Goal: Task Accomplishment & Management: Manage account settings

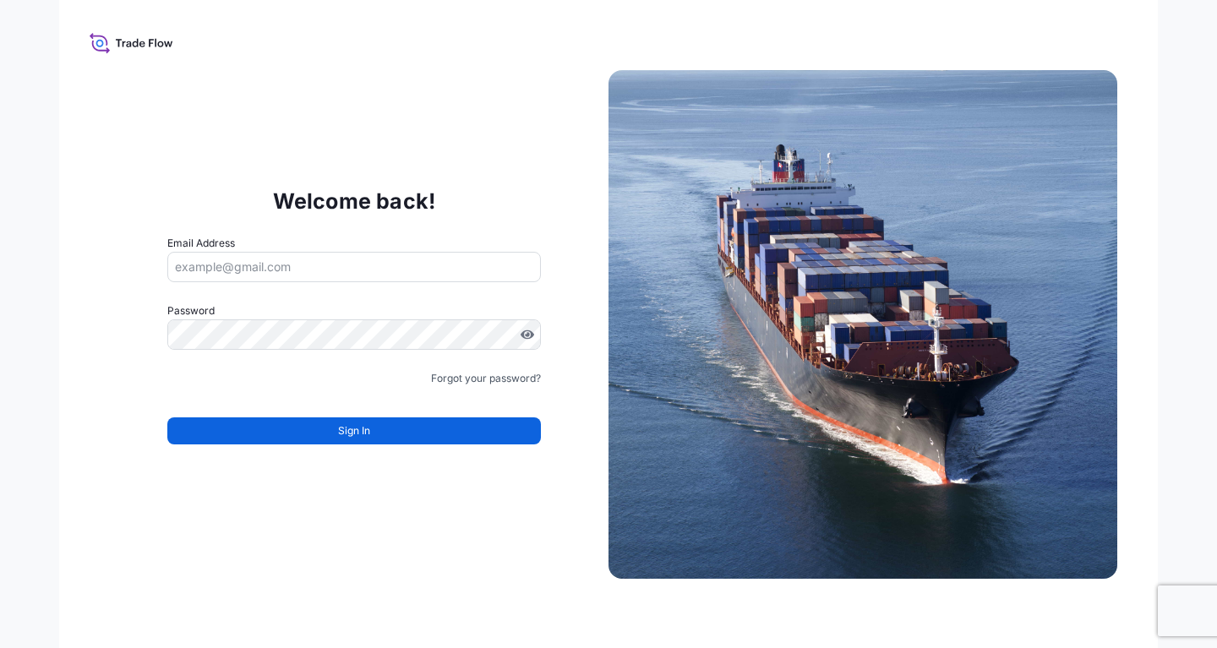
click at [299, 270] on input "Email Address" at bounding box center [353, 267] width 373 height 30
click at [946, 45] on div "Welcome back! Email Address Please enter a valid email address Password Must in…" at bounding box center [608, 324] width 1098 height 648
click at [297, 270] on input "Email Address" at bounding box center [353, 267] width 373 height 30
paste input "[EMAIL_ADDRESS][DOMAIN_NAME]"
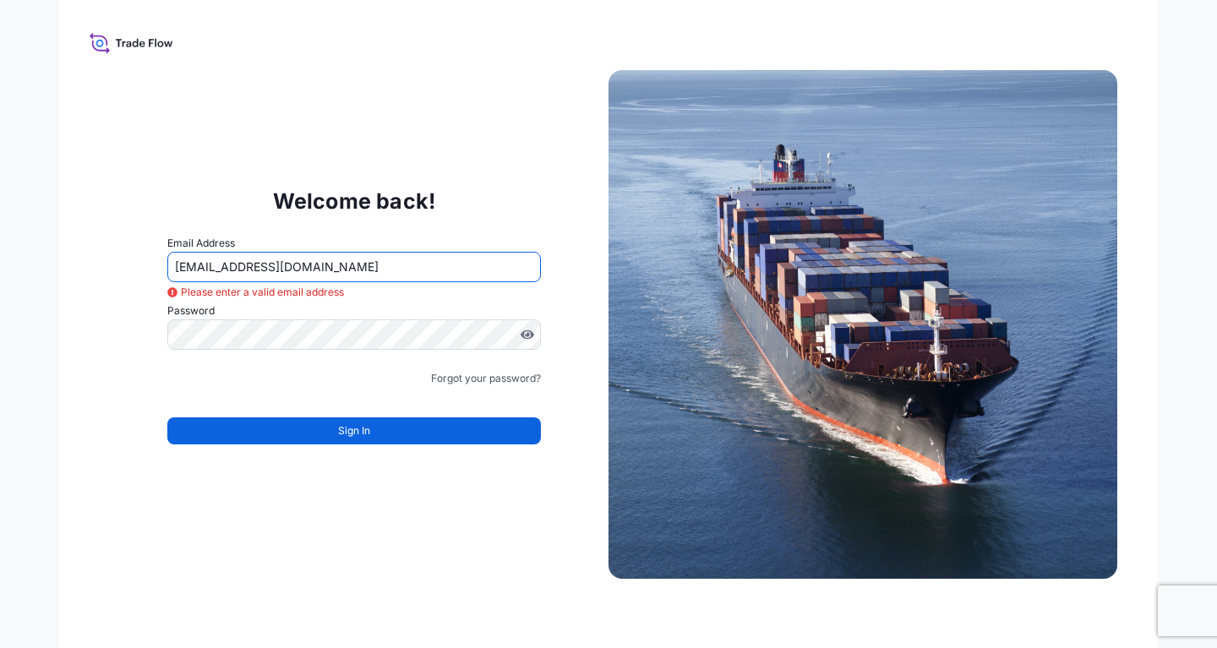
type input "[EMAIL_ADDRESS][DOMAIN_NAME]"
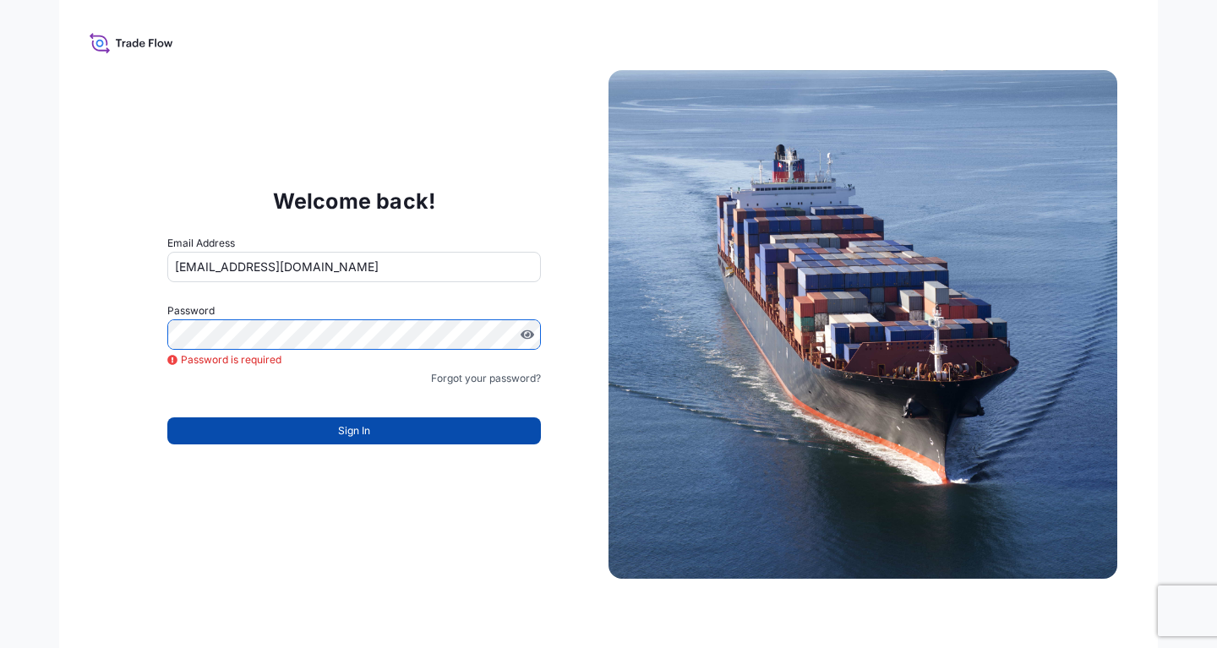
click at [366, 436] on span "Sign In" at bounding box center [354, 430] width 32 height 17
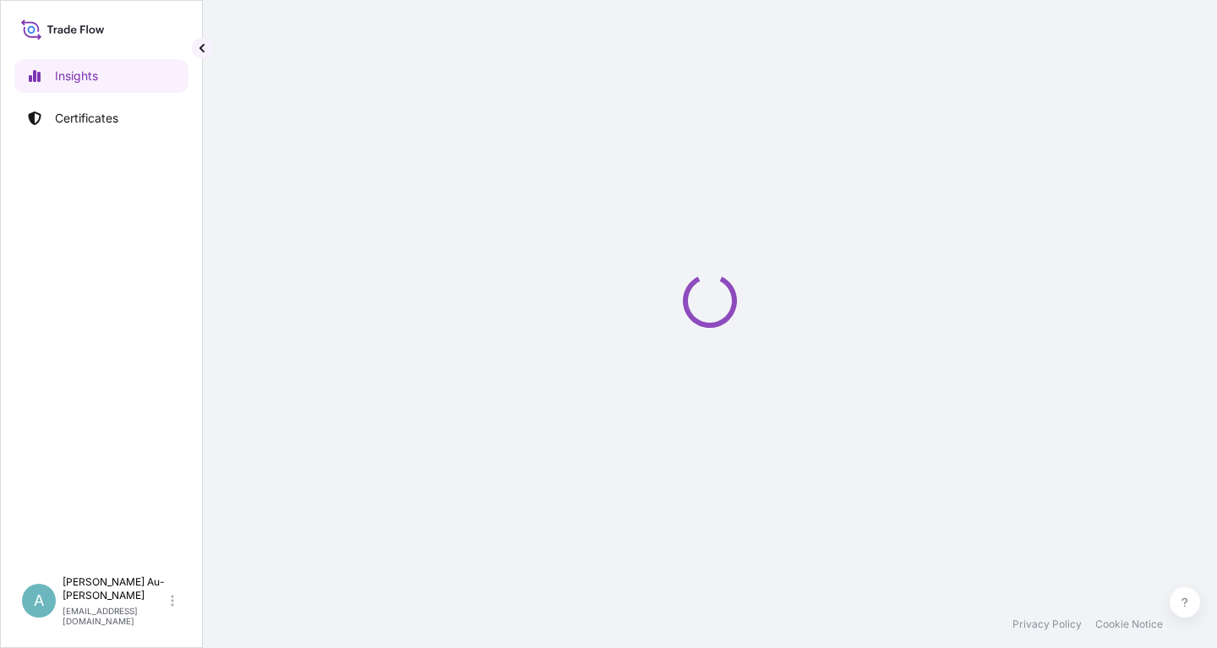
select select "2025"
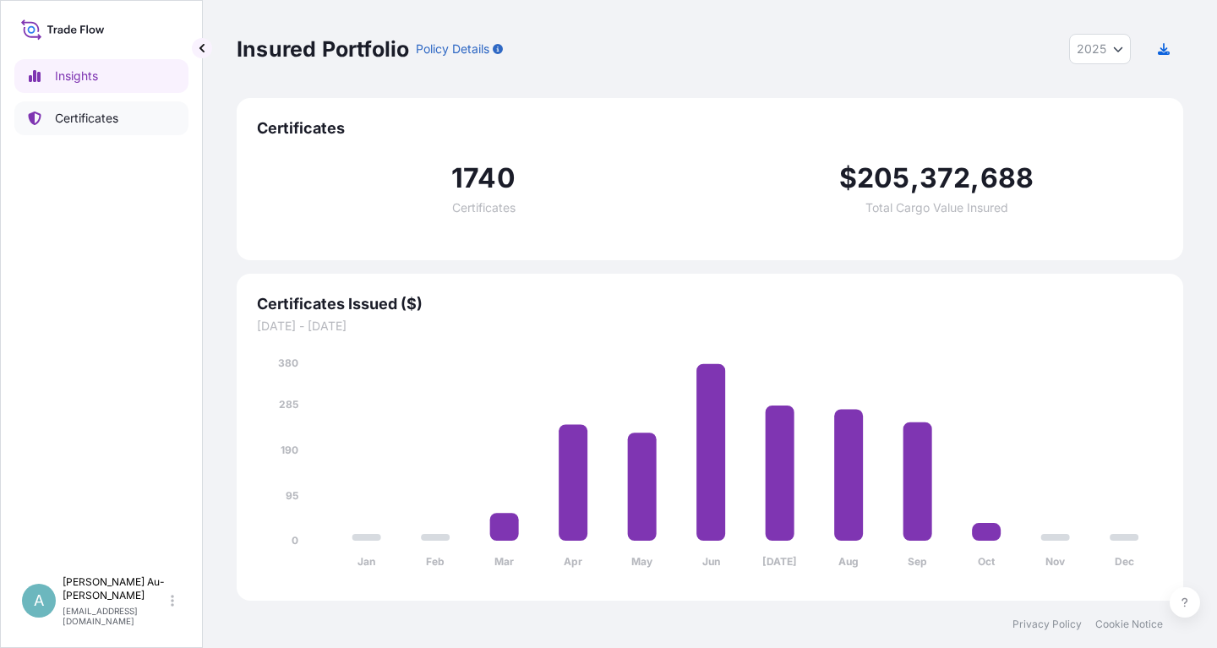
click at [95, 121] on p "Certificates" at bounding box center [86, 118] width 63 height 17
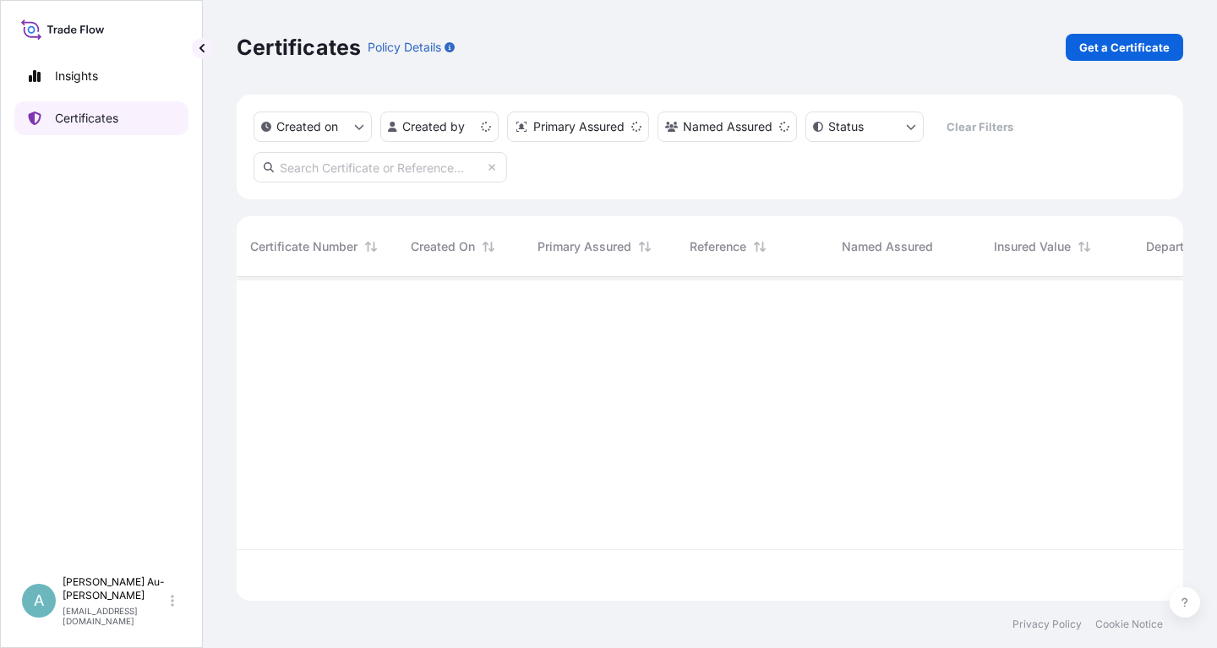
scroll to position [333, 946]
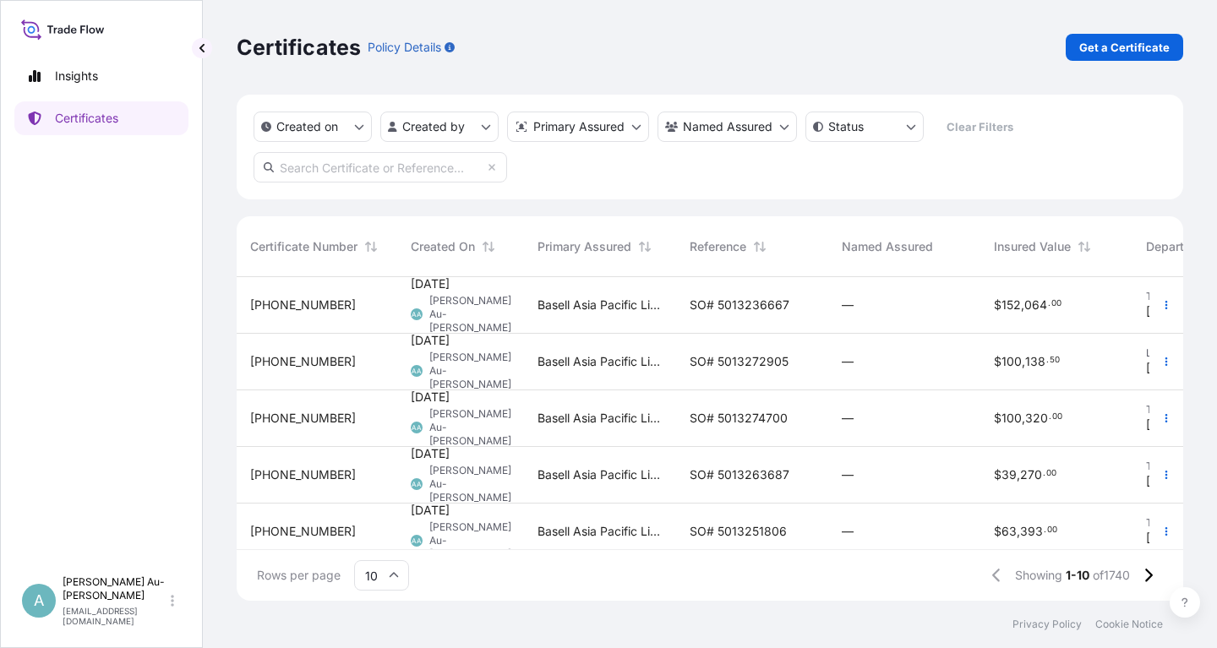
click at [339, 171] on input "text" at bounding box center [379, 167] width 253 height 30
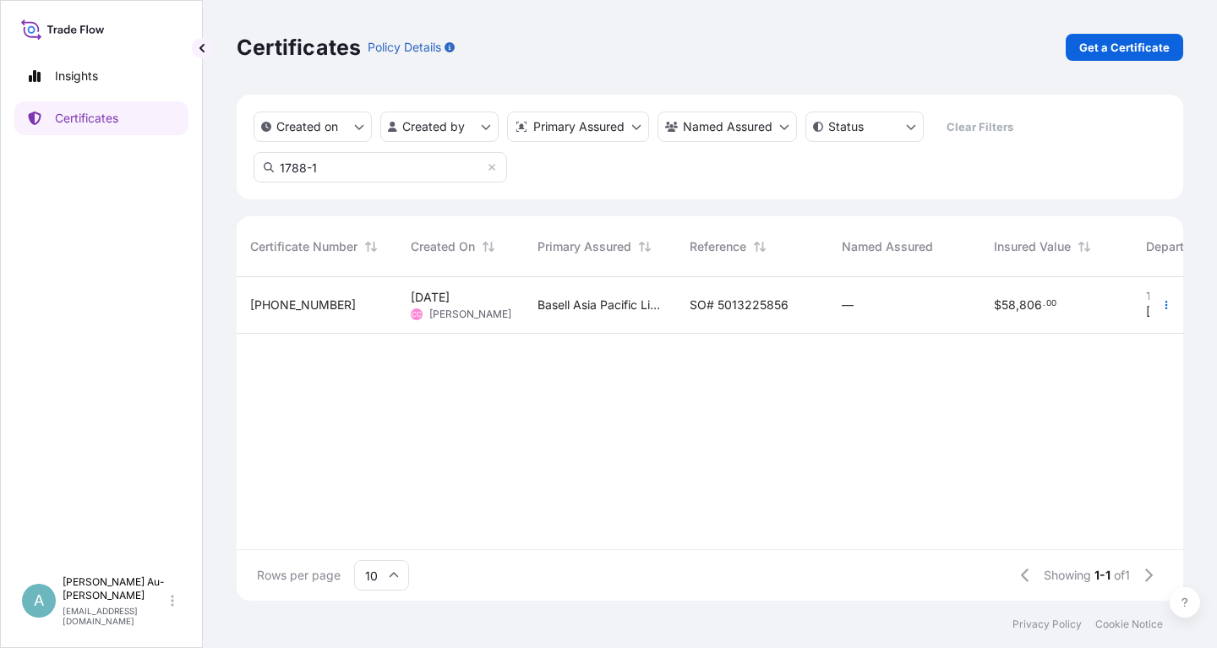
type input "1788-1"
click at [732, 306] on span "SO# 5013225856" at bounding box center [739, 305] width 99 height 17
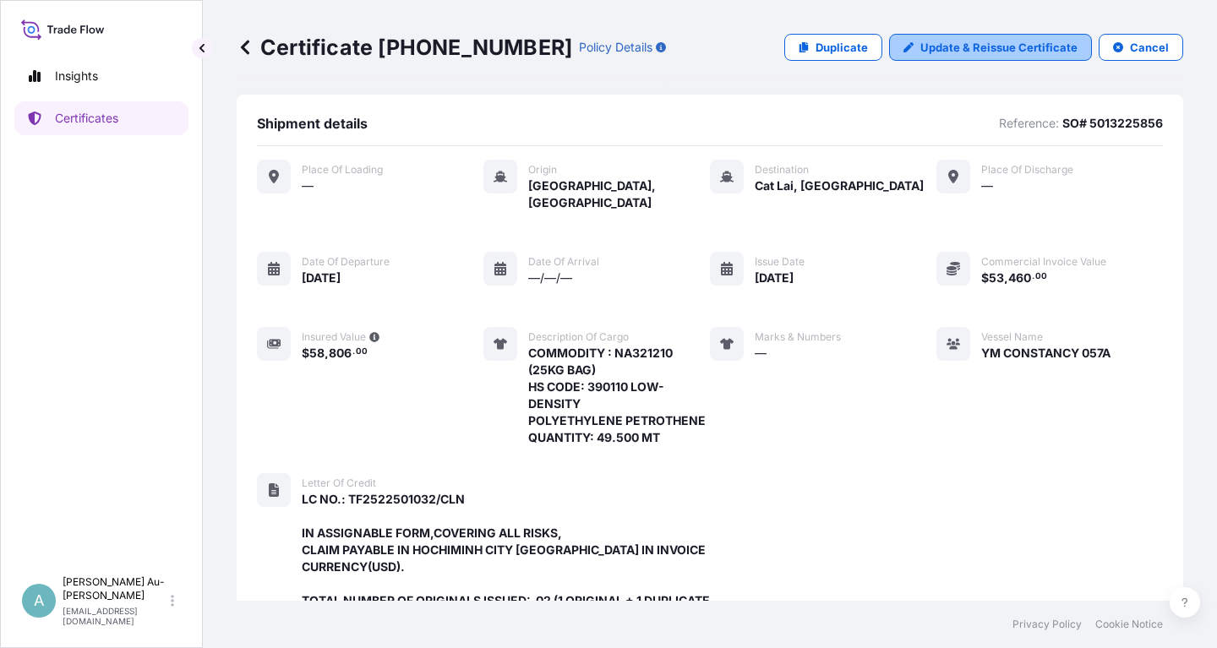
click at [986, 47] on p "Update & Reissue Certificate" at bounding box center [998, 47] width 157 height 17
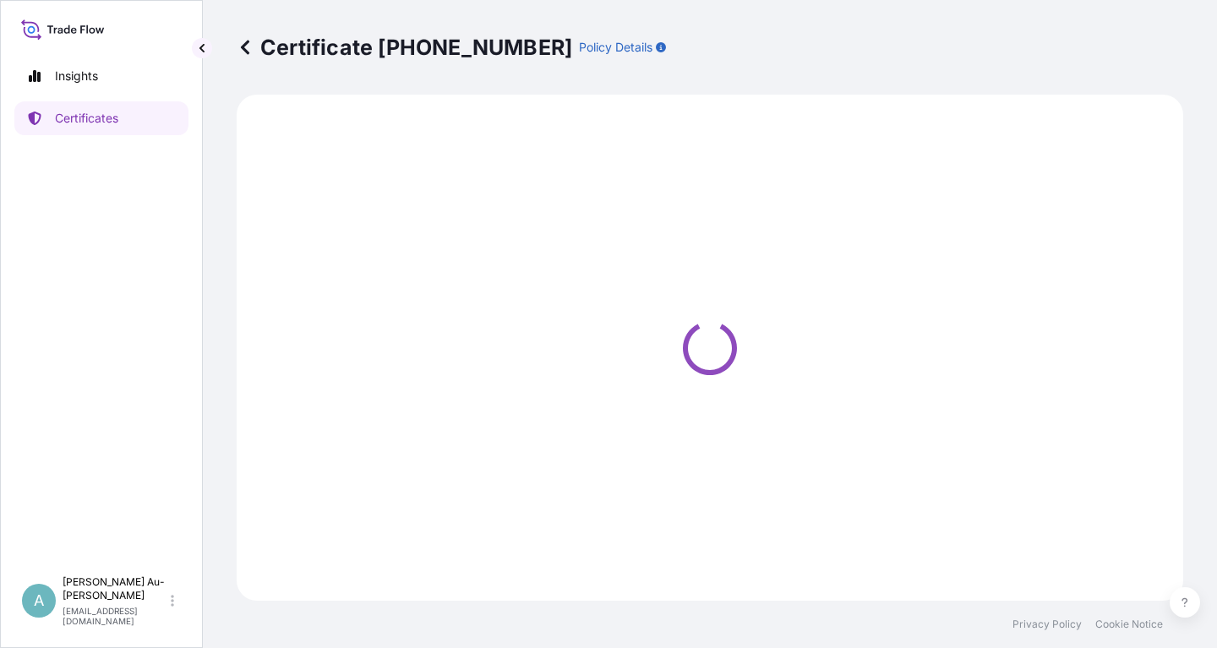
select select "Sea"
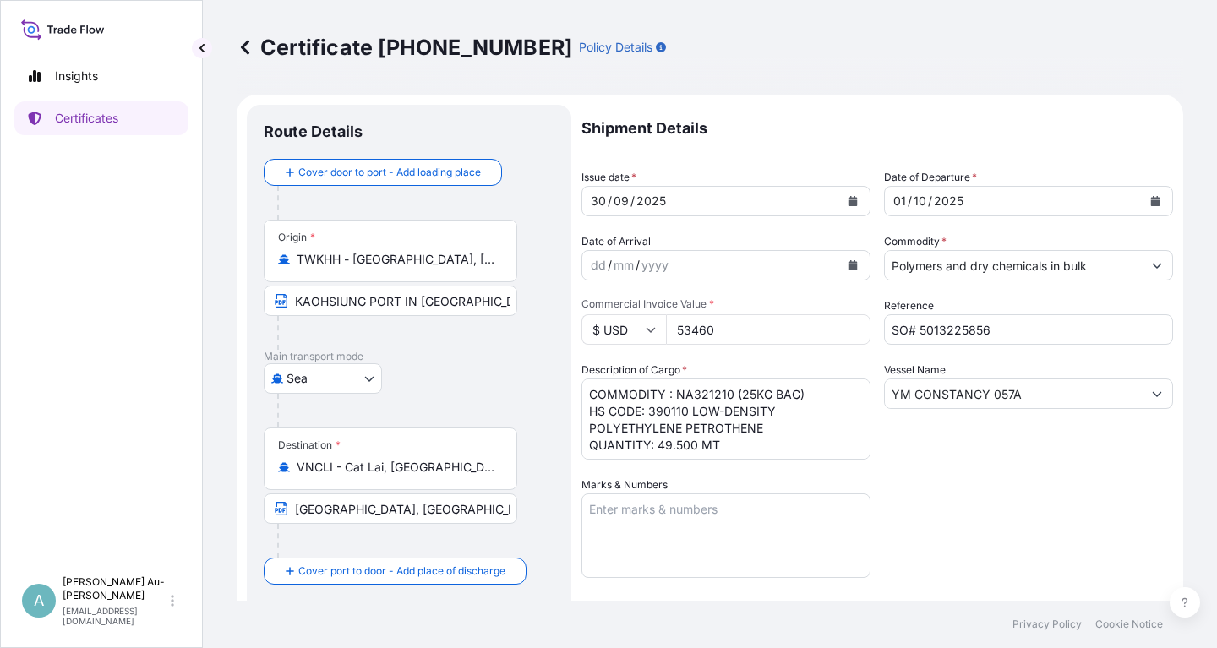
select select "32034"
click at [854, 204] on icon "Calendar" at bounding box center [852, 201] width 9 height 10
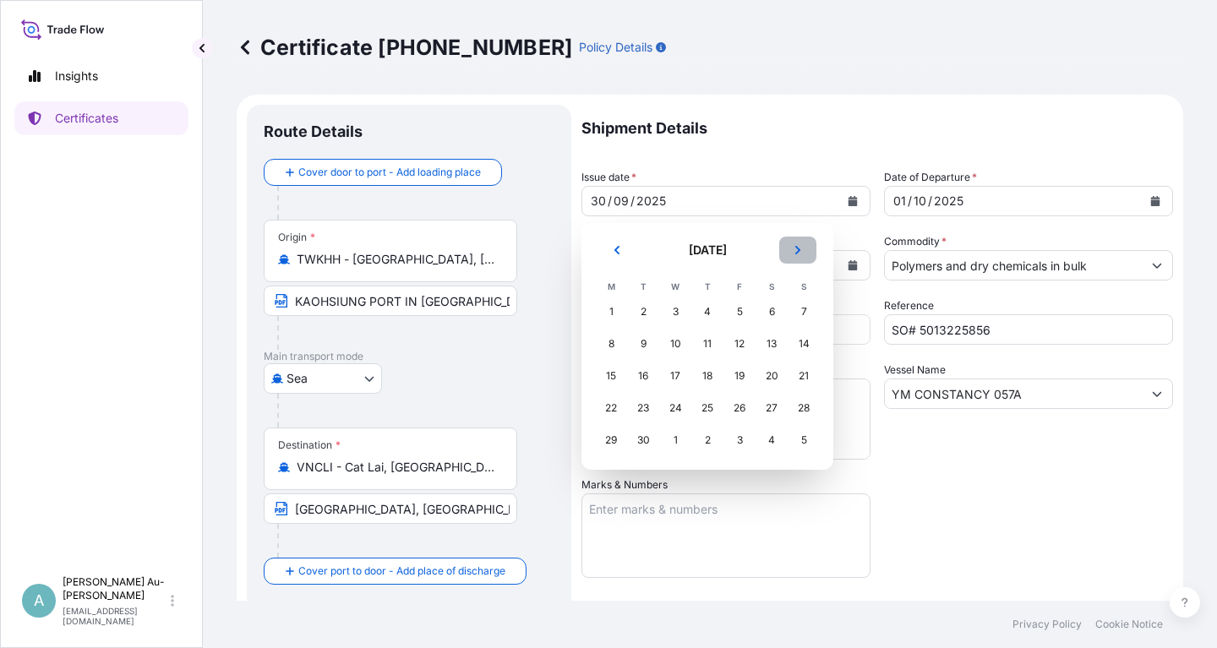
click at [796, 253] on icon "Next" at bounding box center [797, 250] width 5 height 8
click at [768, 309] on div "4" at bounding box center [771, 312] width 30 height 30
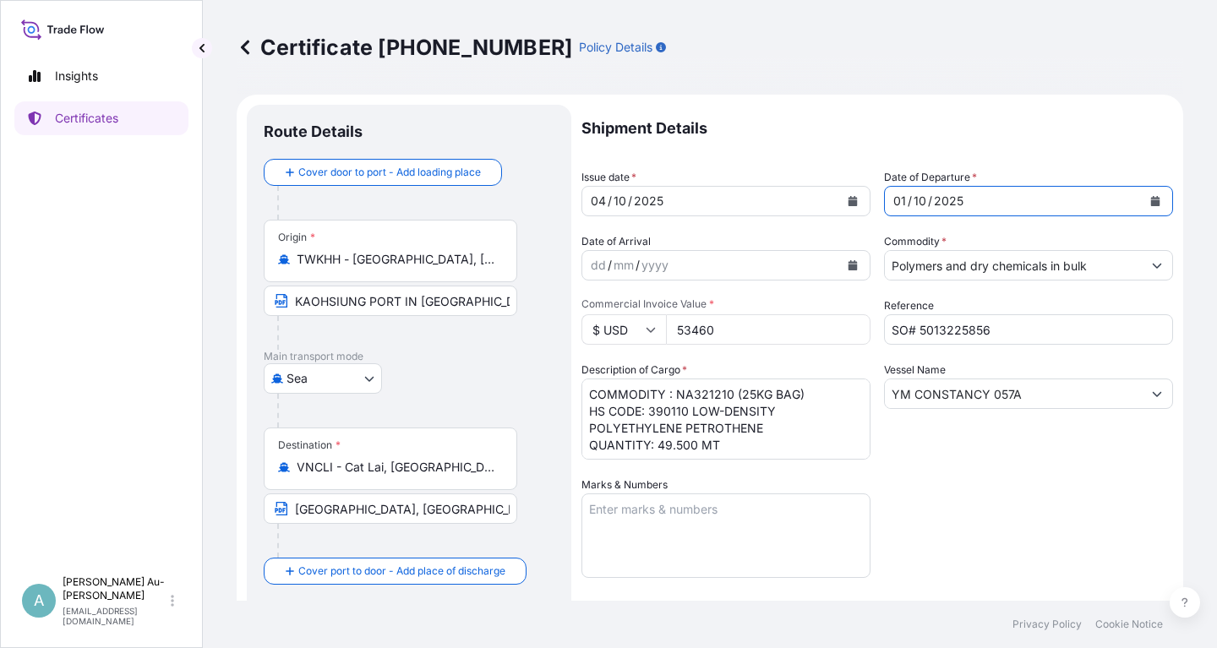
click at [1159, 202] on icon "Calendar" at bounding box center [1155, 201] width 9 height 10
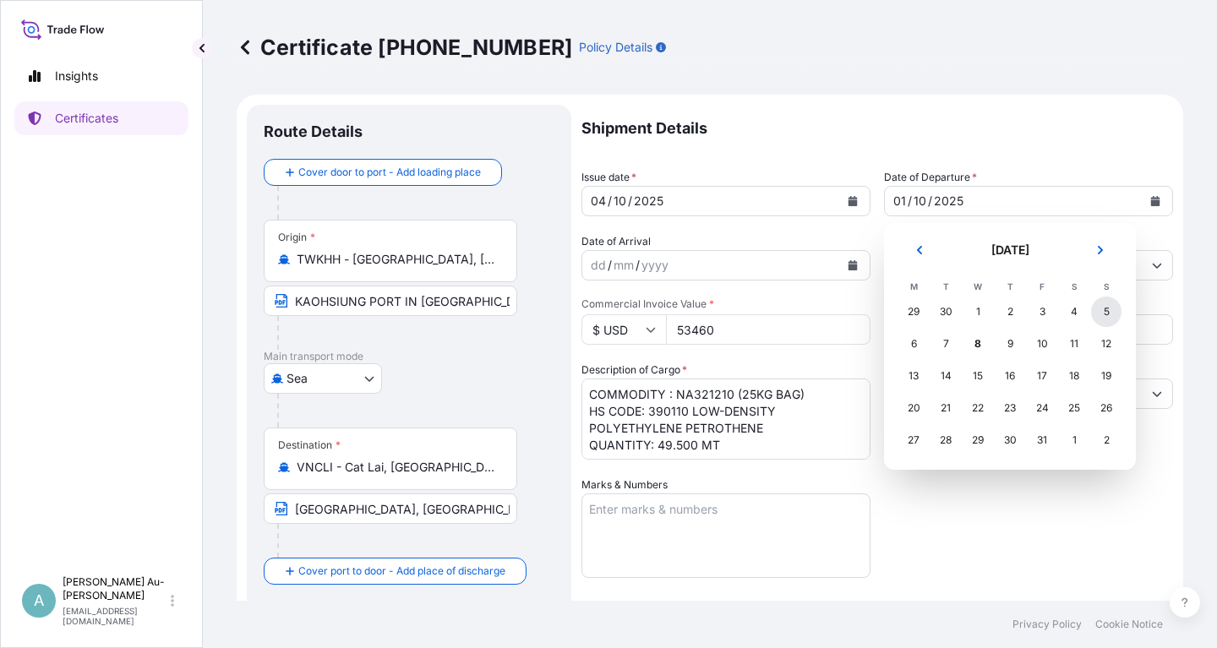
click at [1110, 319] on div "5" at bounding box center [1106, 312] width 30 height 30
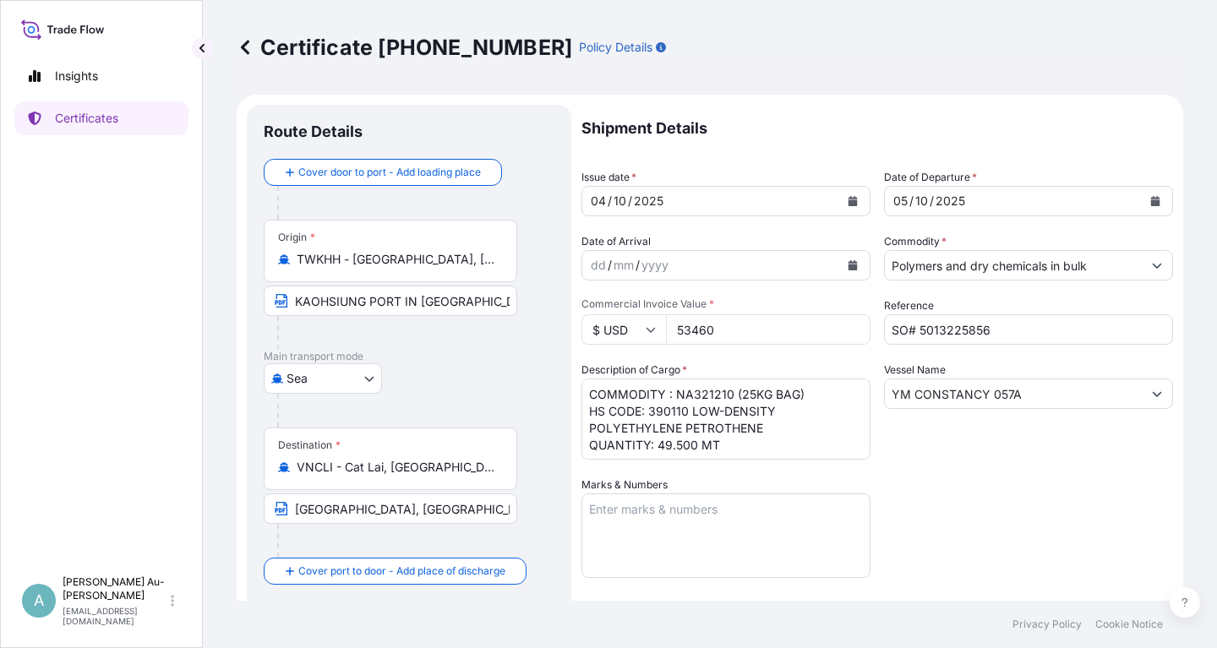
click at [1059, 477] on div "Shipment Details Issue date * [DATE] Date of Departure * [DATE] Date of Arrival…" at bounding box center [876, 540] width 591 height 870
click at [872, 546] on div "Shipment Details Issue date * [DATE] Date of Departure * [DATE] Date of Arrival…" at bounding box center [876, 540] width 591 height 870
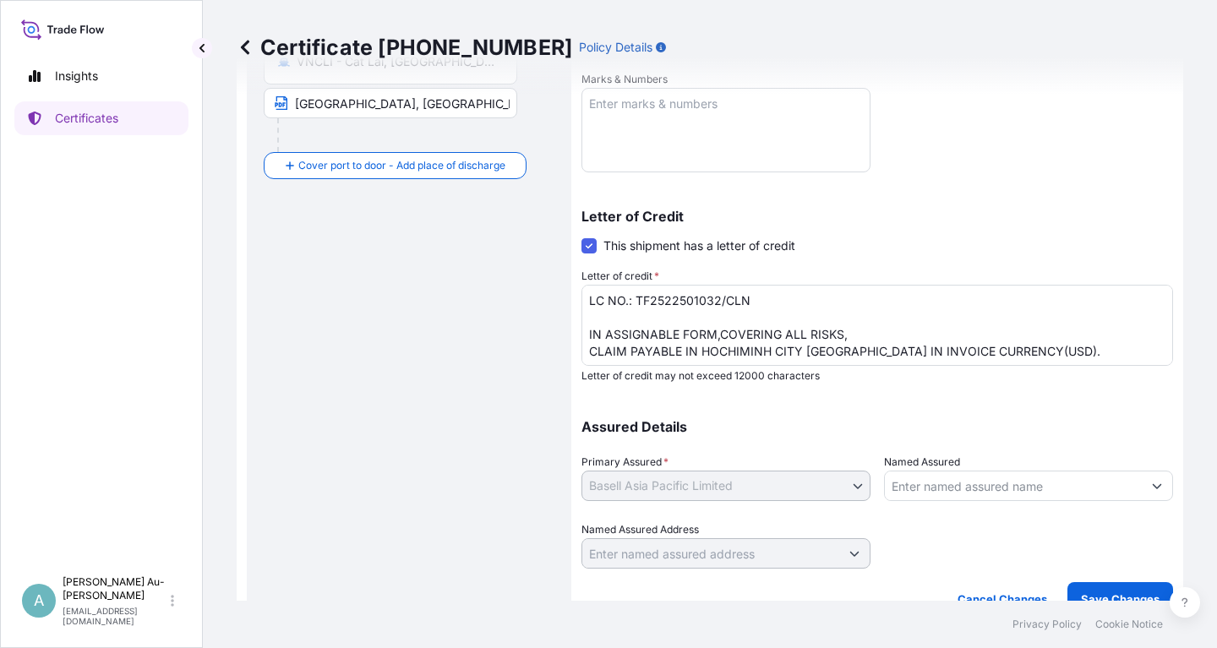
scroll to position [421, 0]
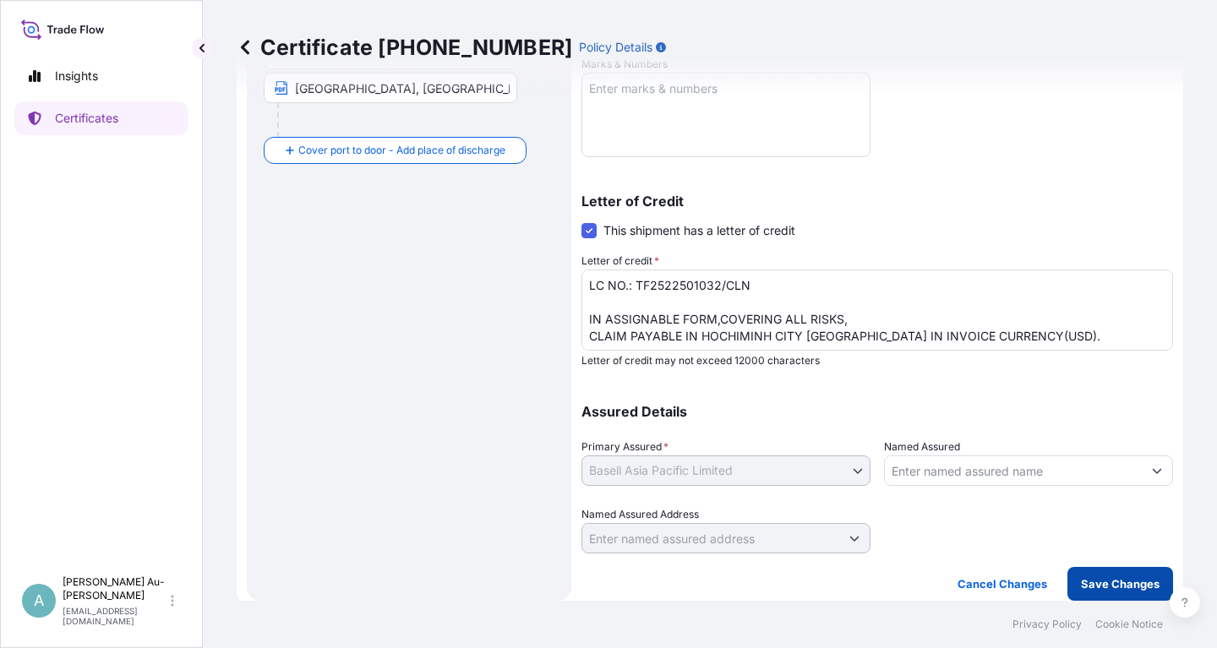
click at [1080, 593] on button "Save Changes" at bounding box center [1120, 584] width 106 height 34
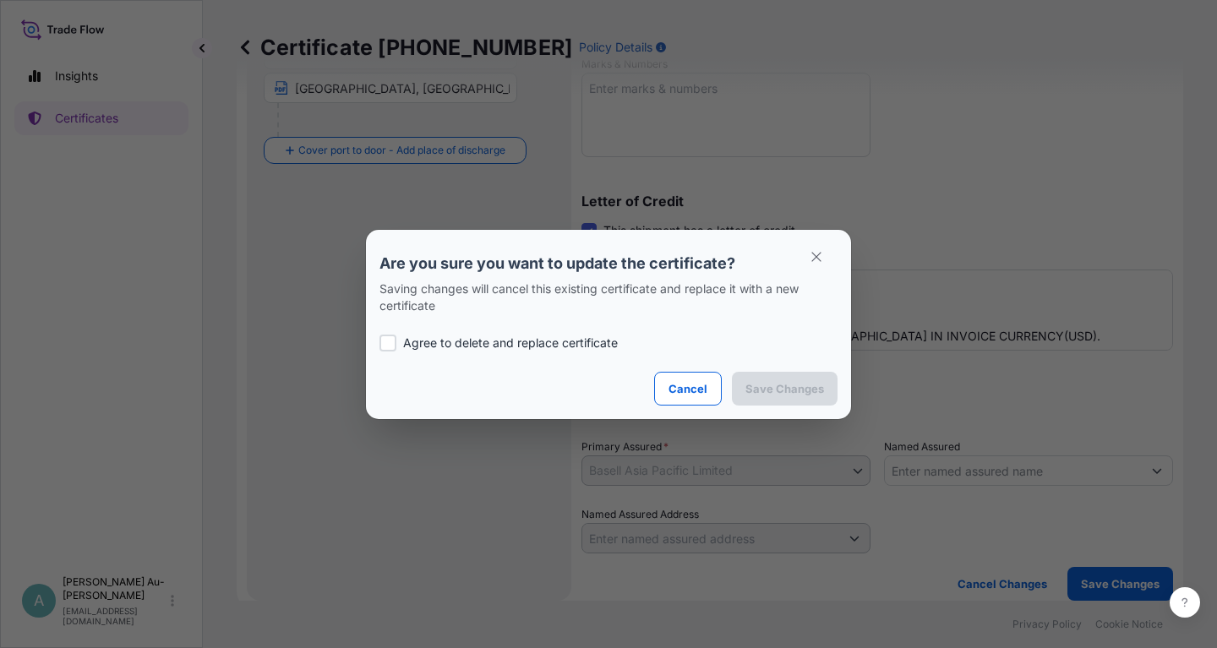
click at [425, 352] on div "Agree to delete and replace certificate" at bounding box center [608, 342] width 458 height 57
click at [437, 348] on p "Agree to delete and replace certificate" at bounding box center [510, 343] width 215 height 17
checkbox input "true"
click at [788, 390] on p "Save Changes" at bounding box center [784, 388] width 79 height 17
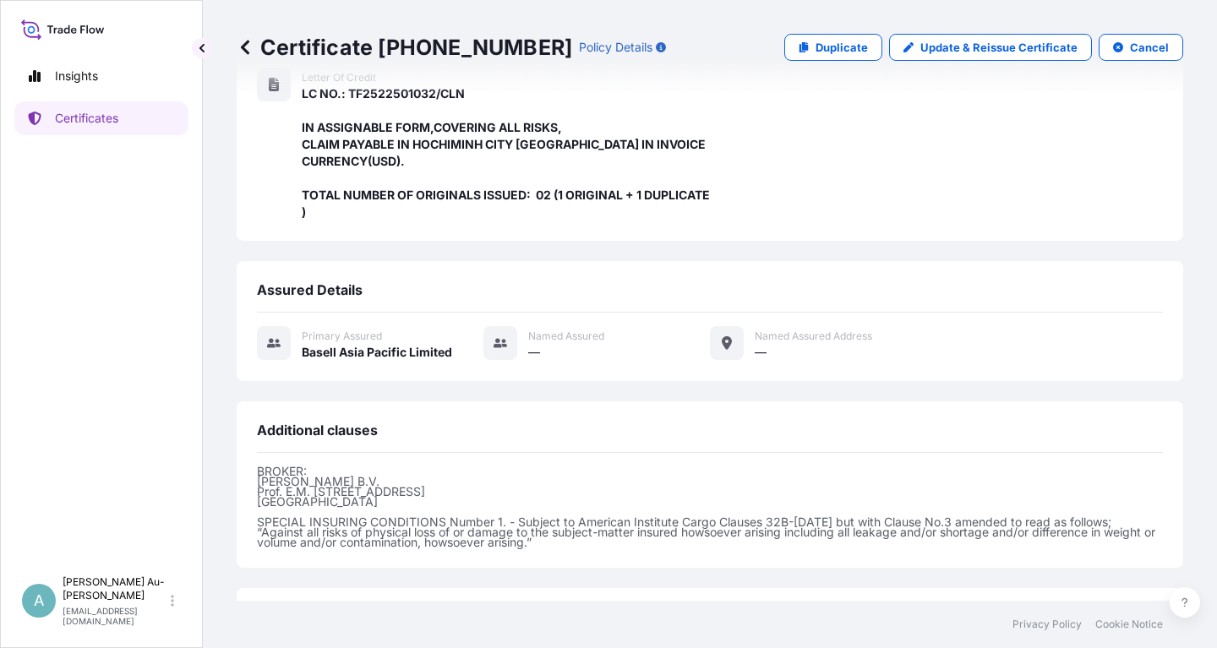
scroll to position [532, 0]
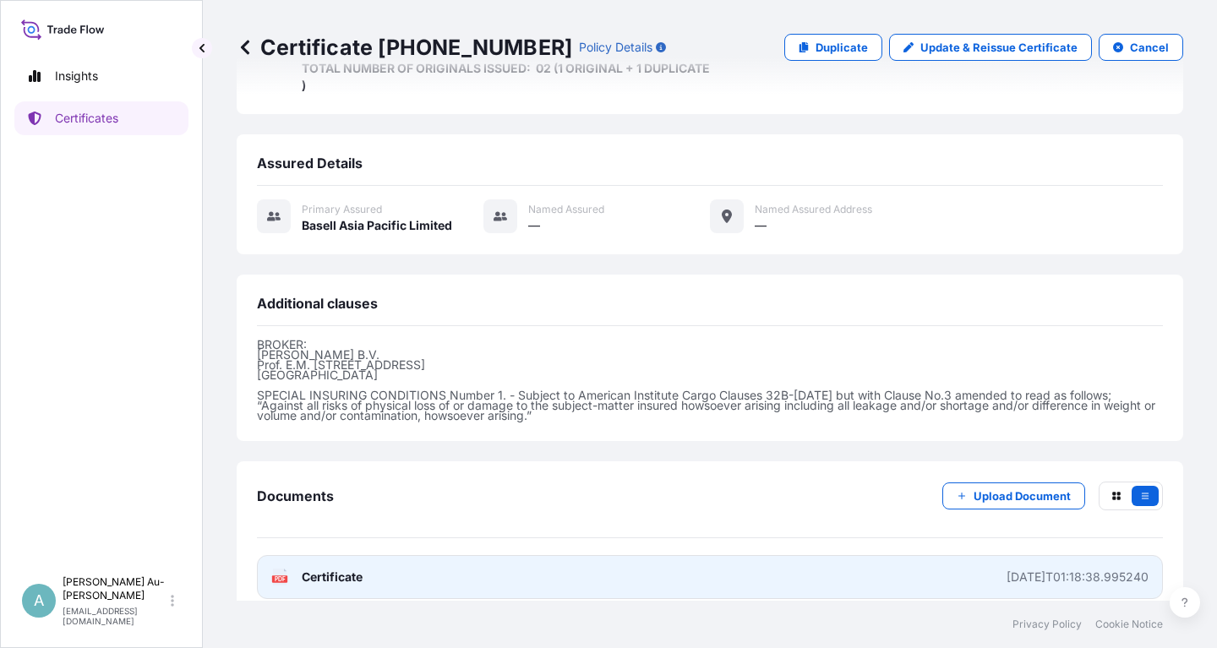
click at [454, 569] on link "PDF Certificate [DATE]T01:18:38.995240" at bounding box center [710, 577] width 906 height 44
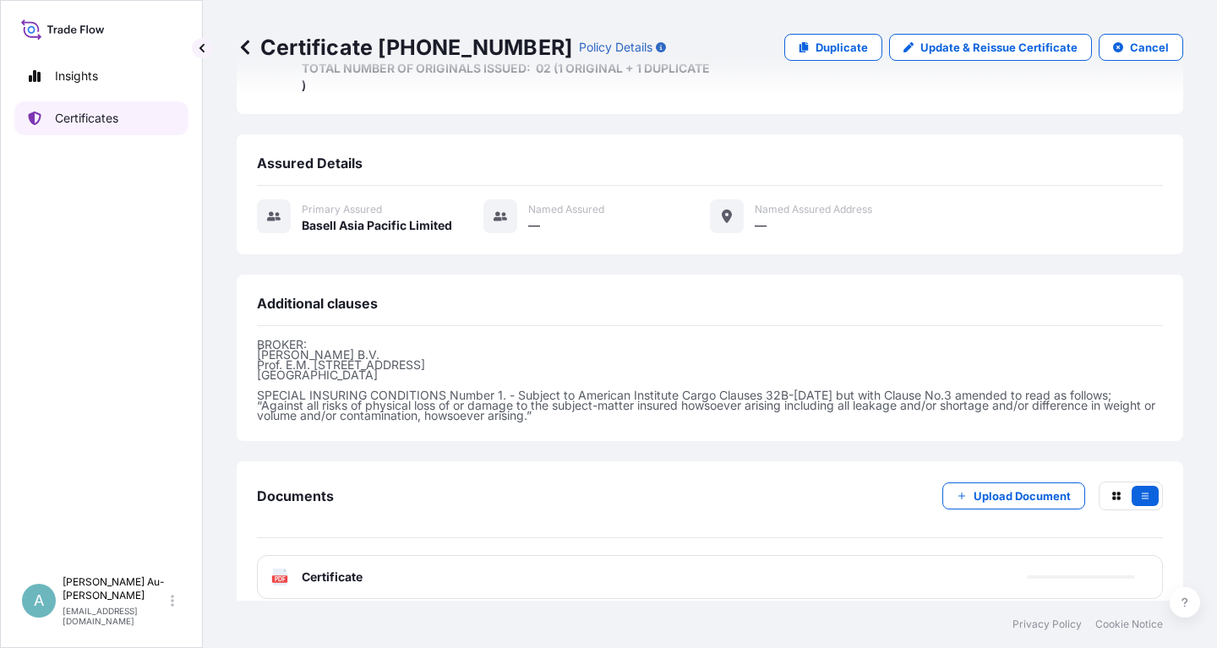
click at [118, 113] on p "Certificates" at bounding box center [86, 118] width 63 height 17
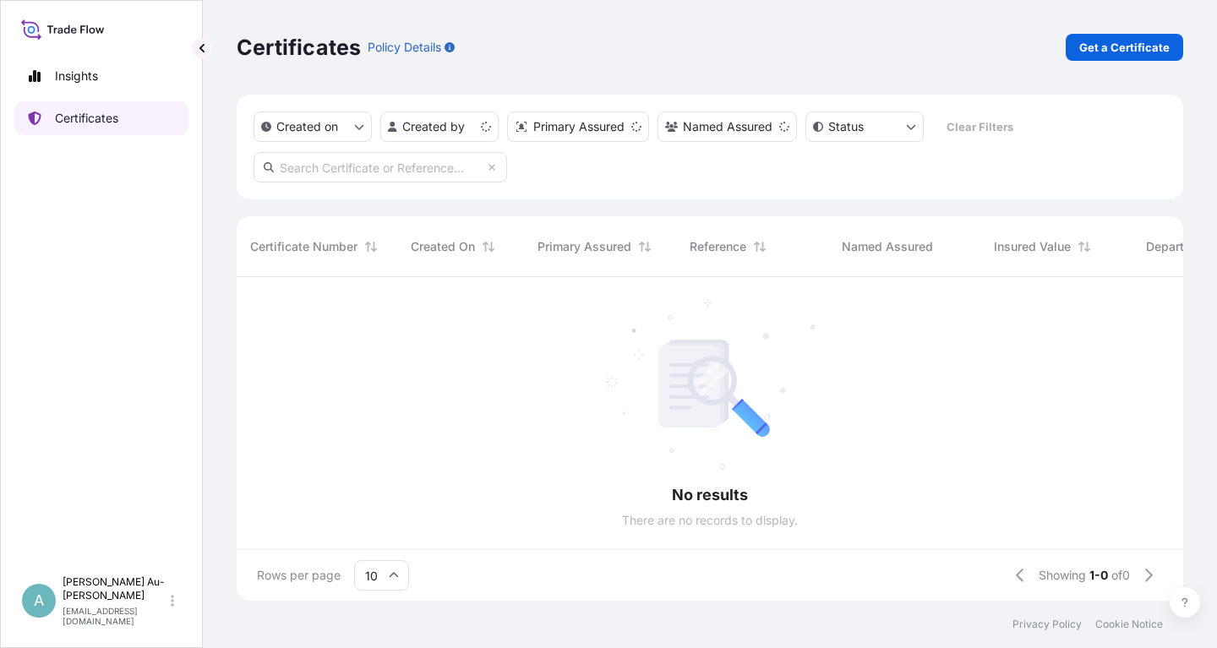
scroll to position [333, 946]
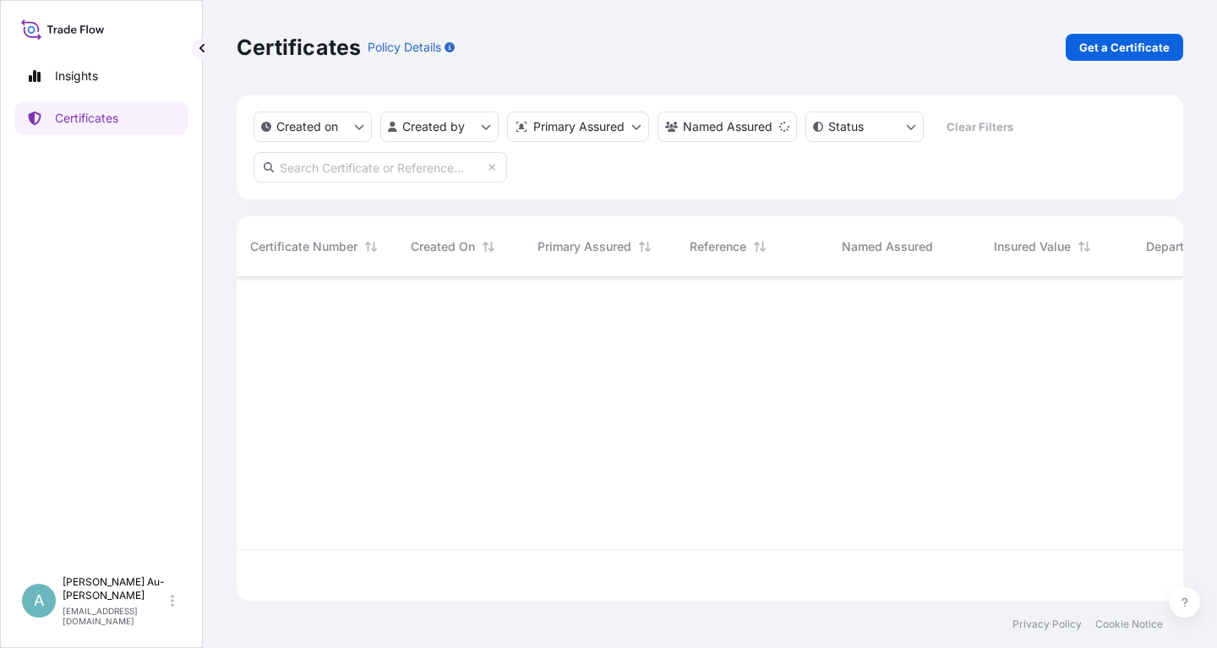
click at [367, 166] on input "text" at bounding box center [379, 167] width 253 height 30
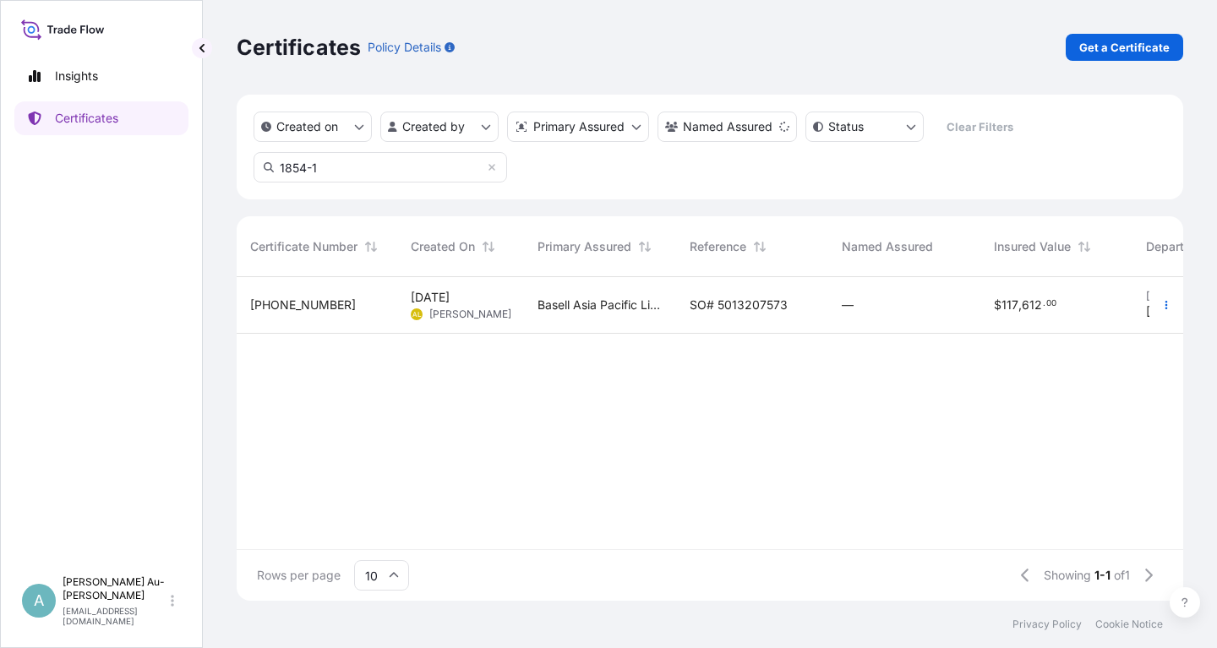
type input "1854-1"
click at [773, 312] on span "SO# 5013207573" at bounding box center [739, 305] width 98 height 17
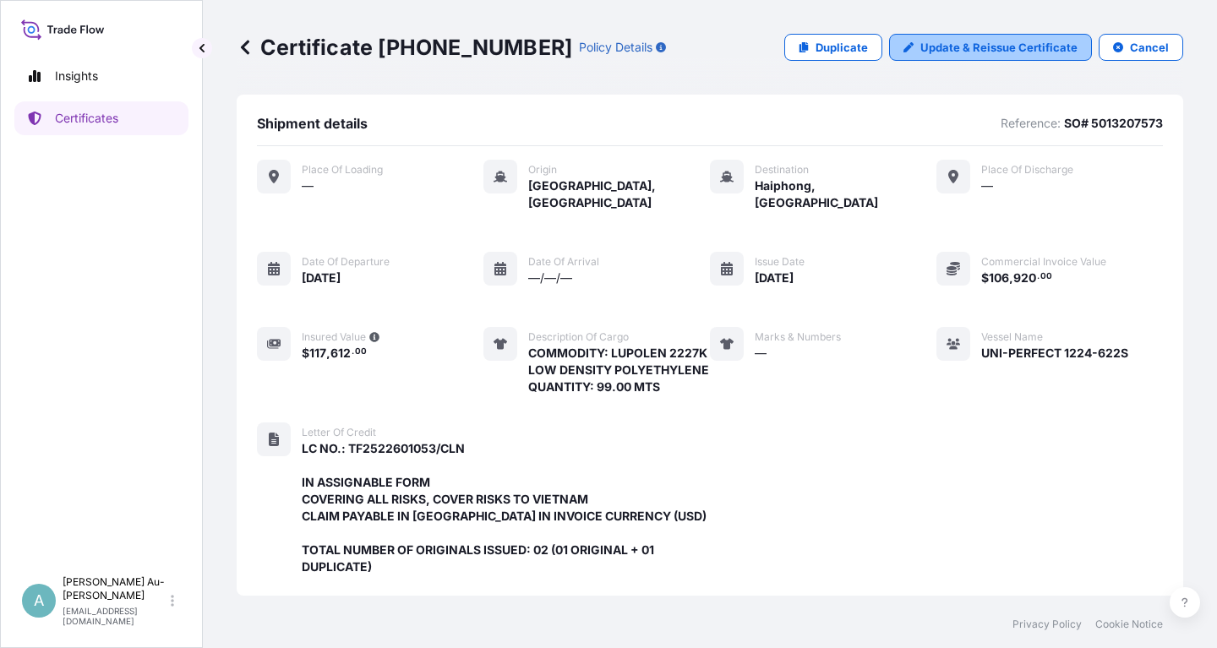
click at [1006, 47] on p "Update & Reissue Certificate" at bounding box center [998, 47] width 157 height 17
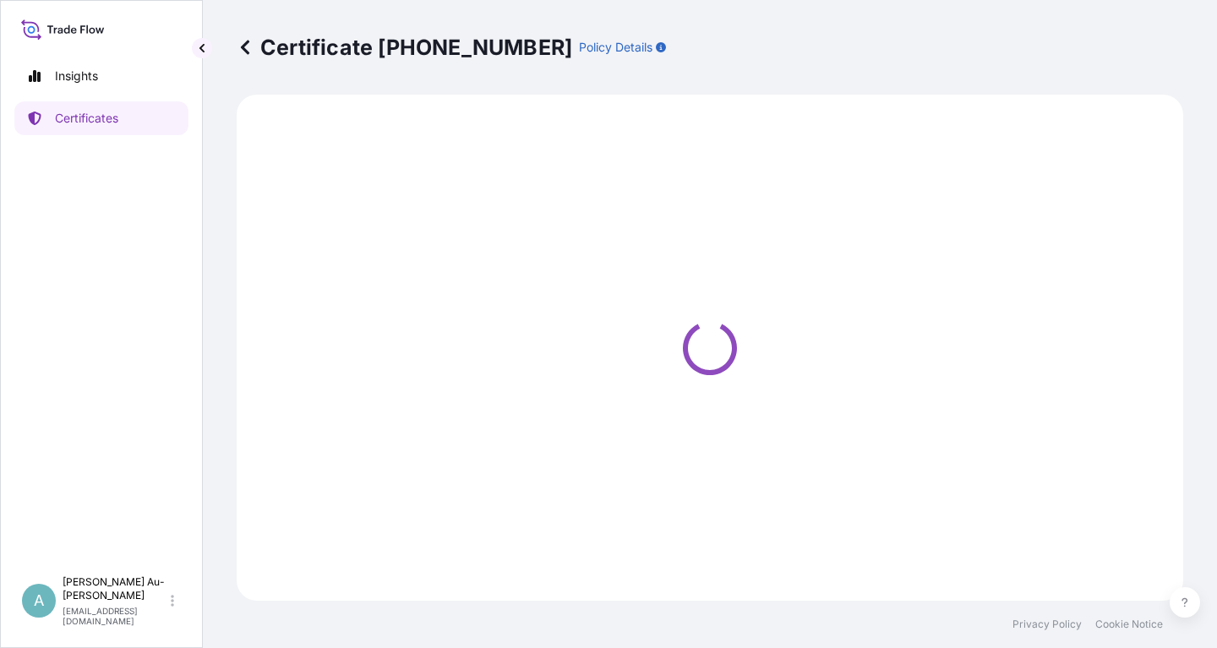
select select "Sea"
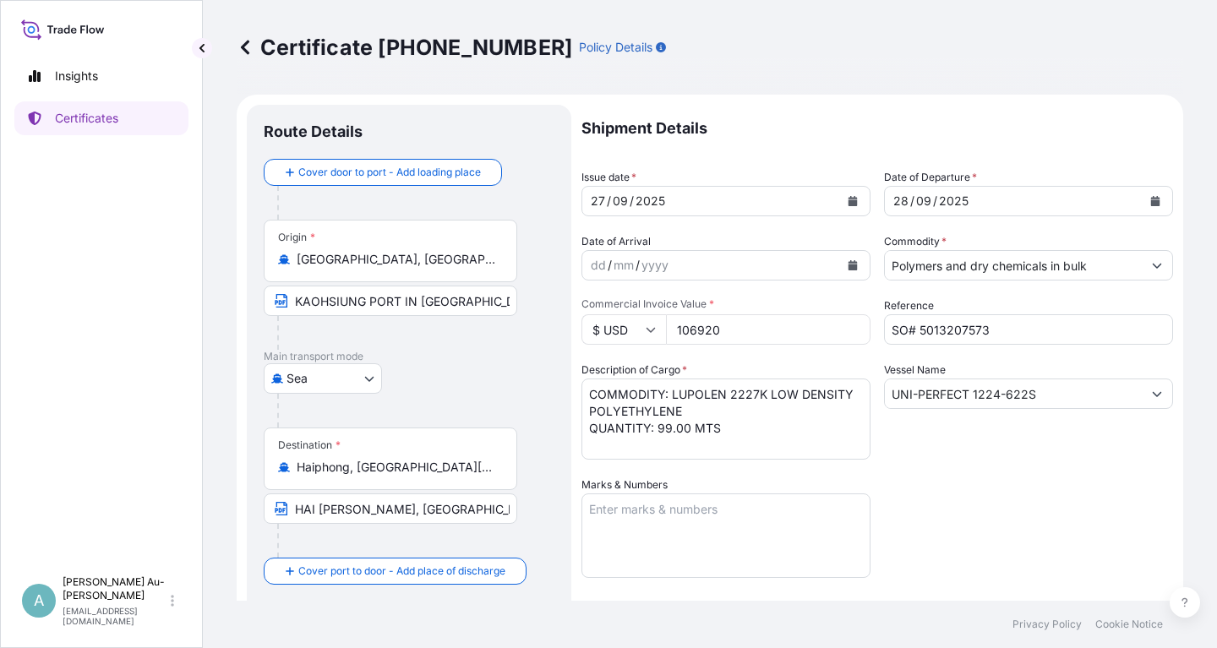
select select "32034"
click at [853, 207] on button "Calendar" at bounding box center [852, 201] width 27 height 27
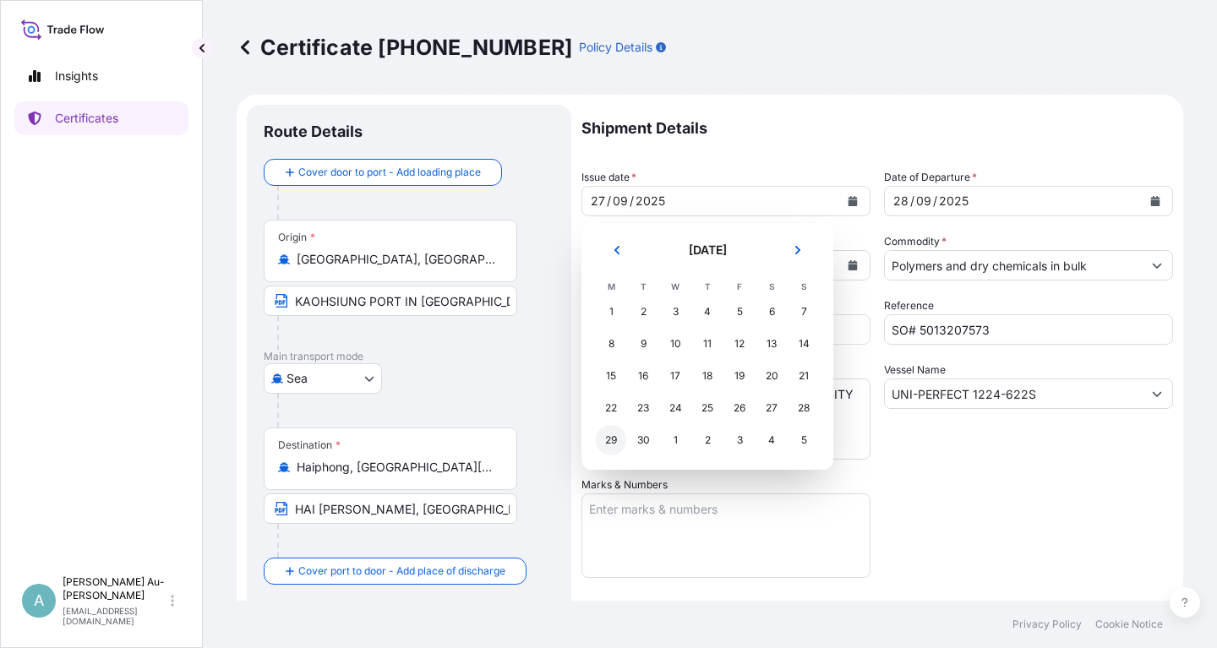
click at [608, 438] on div "29" at bounding box center [611, 440] width 30 height 30
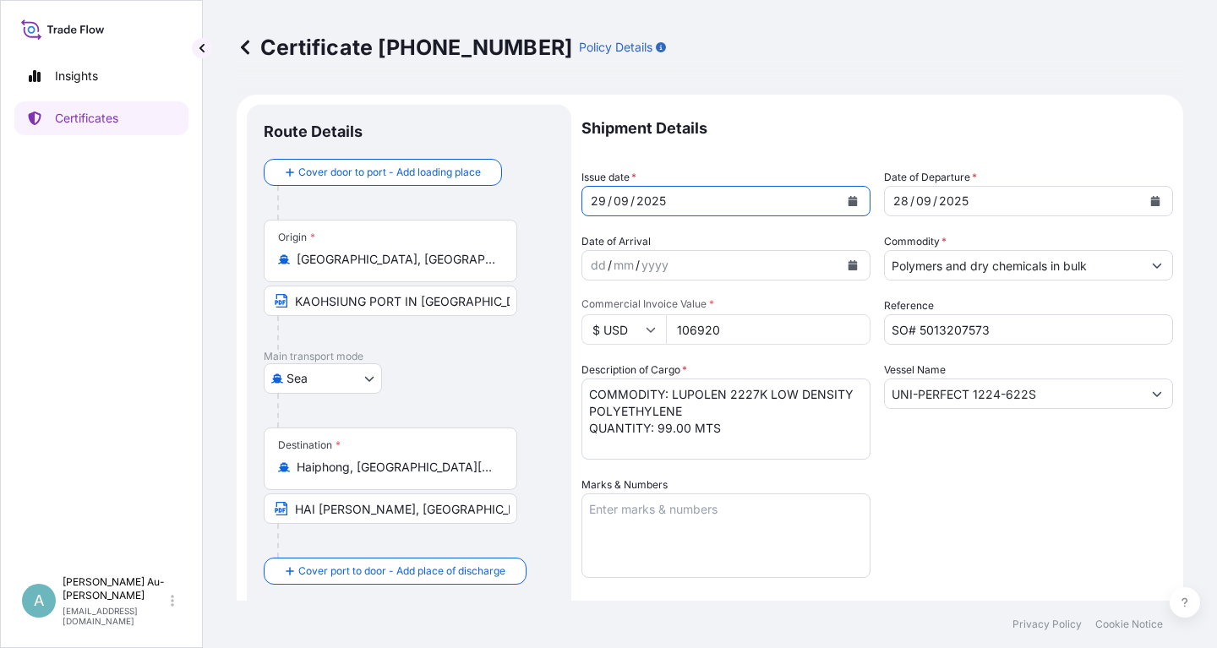
click at [1148, 199] on button "Calendar" at bounding box center [1155, 201] width 27 height 27
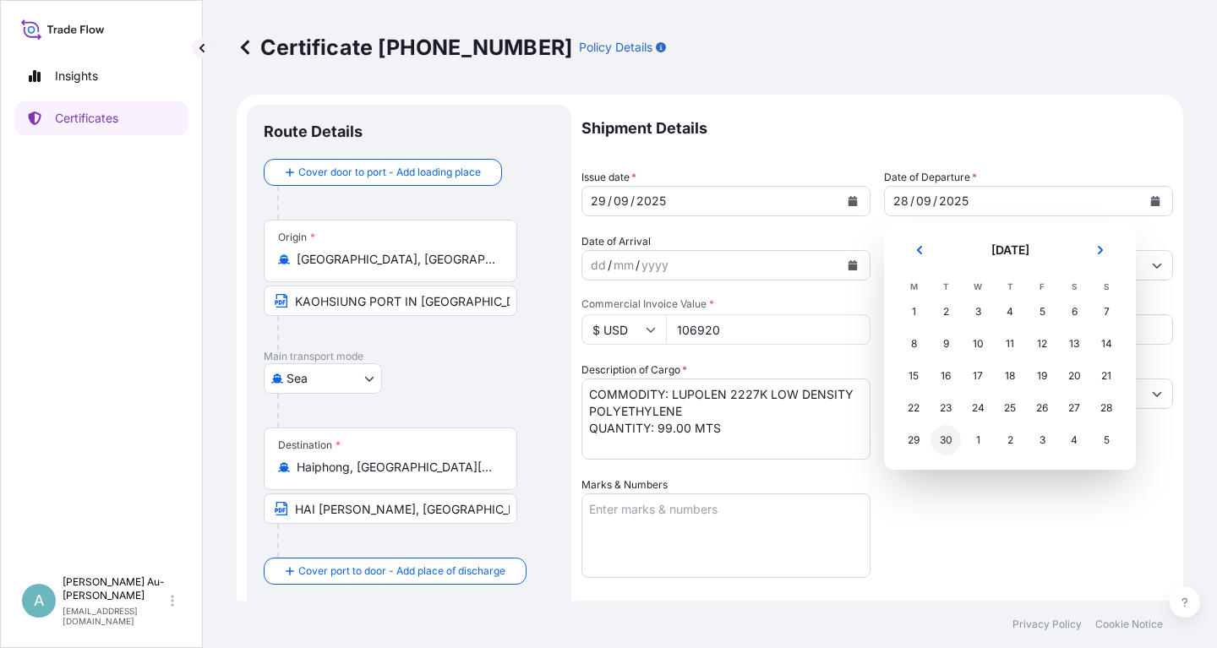
click at [943, 446] on div "30" at bounding box center [945, 440] width 30 height 30
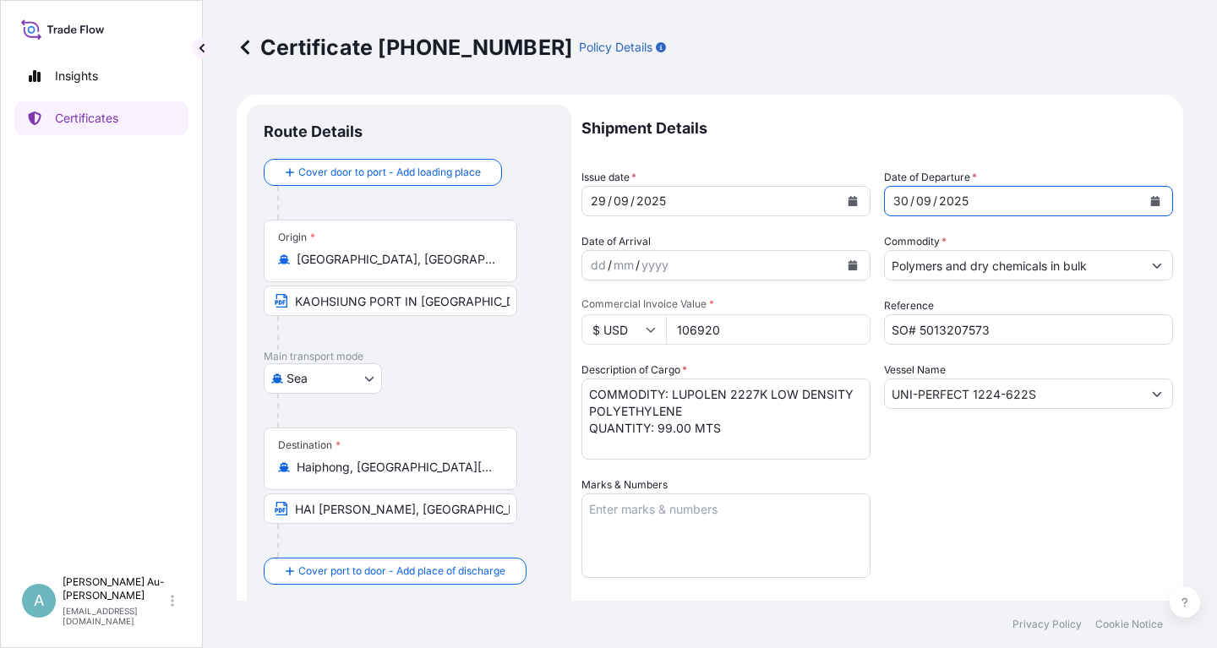
click at [1004, 521] on div "Shipment Details Issue date * [DATE] Date of Departure * [DATE] Date of Arrival…" at bounding box center [876, 540] width 591 height 870
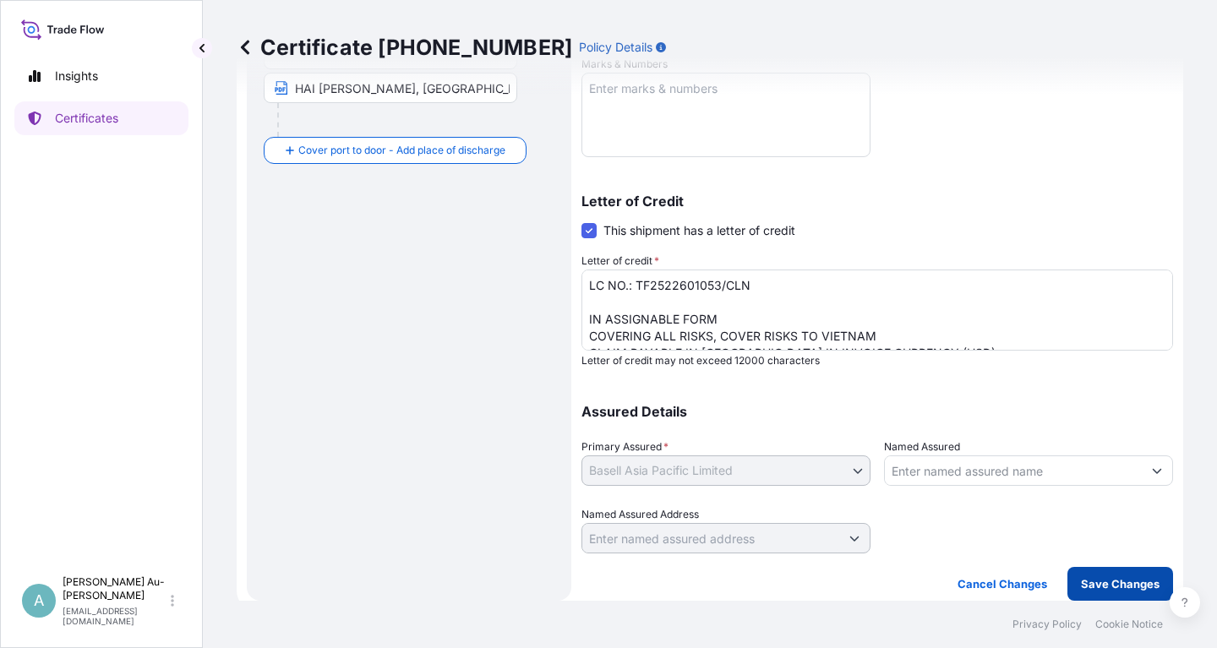
click at [1109, 593] on button "Save Changes" at bounding box center [1120, 584] width 106 height 34
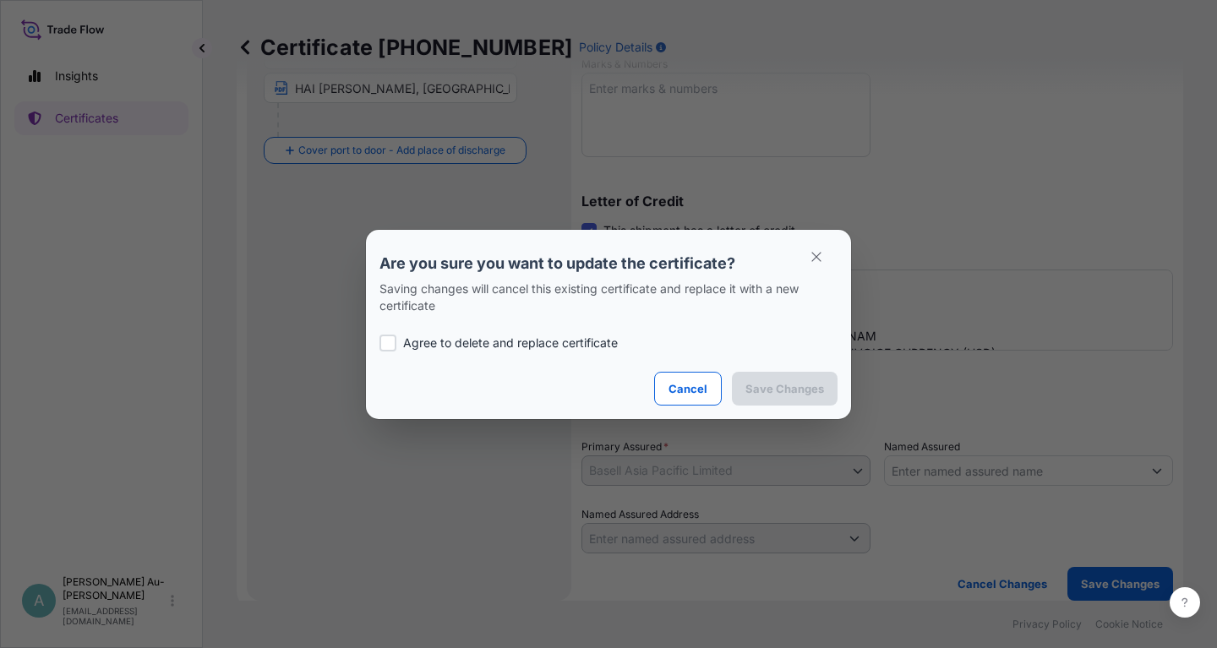
click at [408, 342] on p "Agree to delete and replace certificate" at bounding box center [510, 343] width 215 height 17
checkbox input "true"
click at [760, 392] on p "Save Changes" at bounding box center [784, 388] width 79 height 17
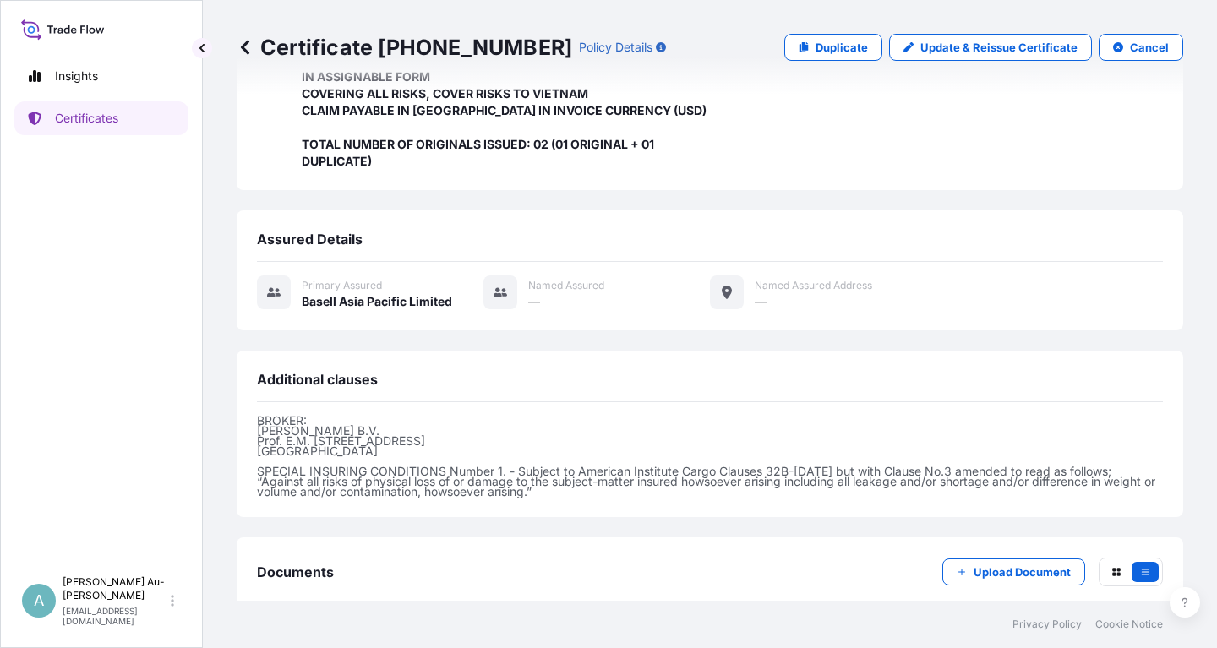
scroll to position [482, 0]
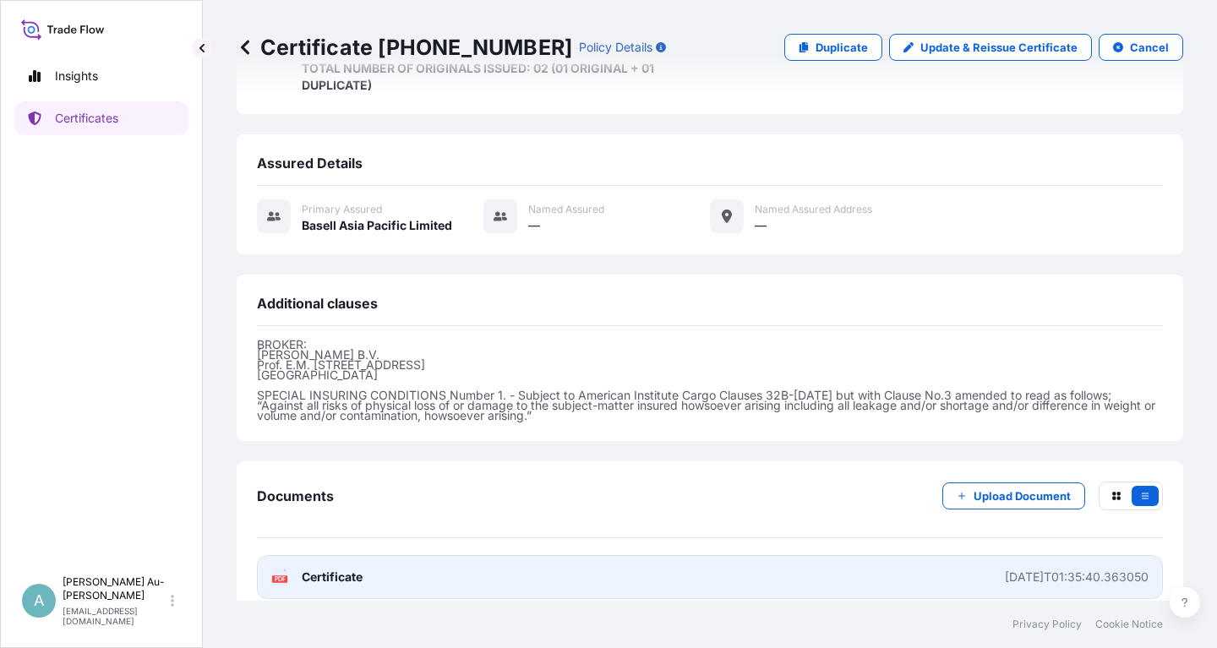
drag, startPoint x: 426, startPoint y: 566, endPoint x: 424, endPoint y: 558, distance: 8.6
click at [426, 563] on link "PDF Certificate [DATE]T01:35:40.363050" at bounding box center [710, 577] width 906 height 44
